Goal: Navigation & Orientation: Find specific page/section

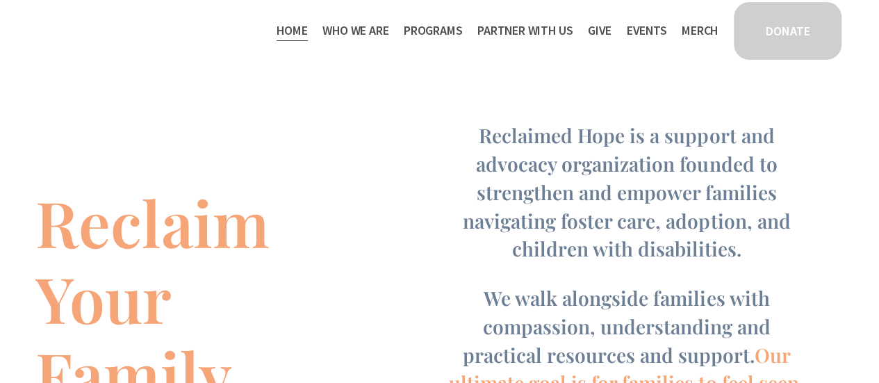
scroll to position [815, 0]
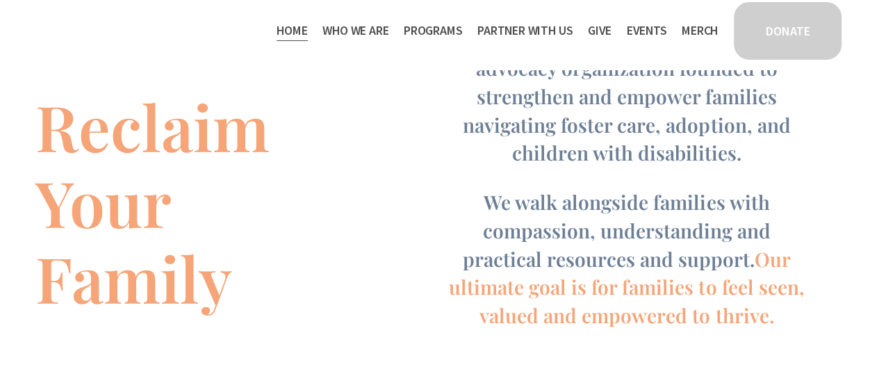
click at [0, 0] on span "Staff & Board" at bounding box center [0, 0] width 0 height 0
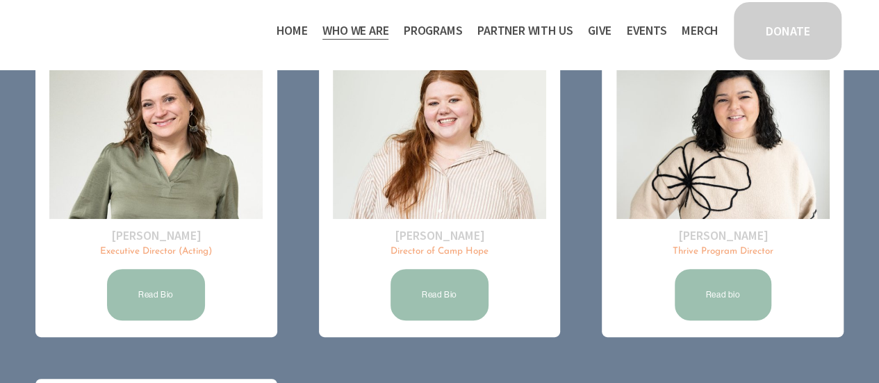
scroll to position [186, 0]
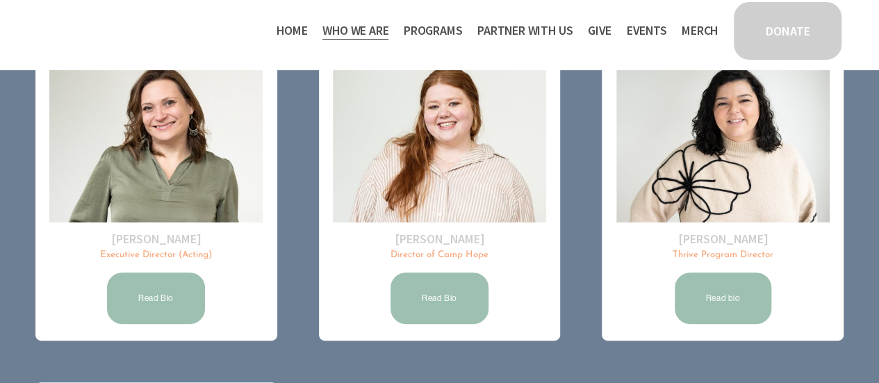
click at [0, 0] on span "Thrive Support Groups" at bounding box center [0, 0] width 0 height 0
